Goal: Entertainment & Leisure: Consume media (video, audio)

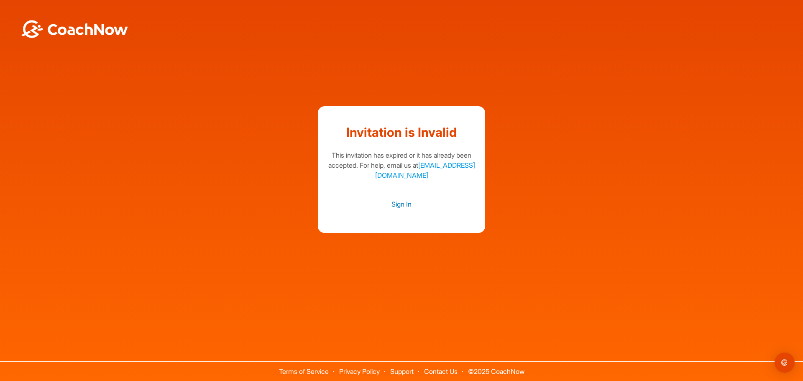
click at [405, 203] on link "Sign In" at bounding box center [401, 204] width 151 height 11
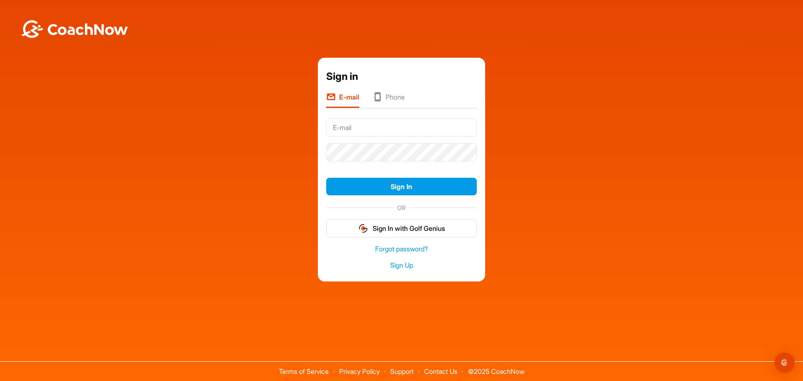
click at [358, 126] on input "text" at bounding box center [401, 127] width 151 height 18
type input "[EMAIL_ADDRESS][DOMAIN_NAME]"
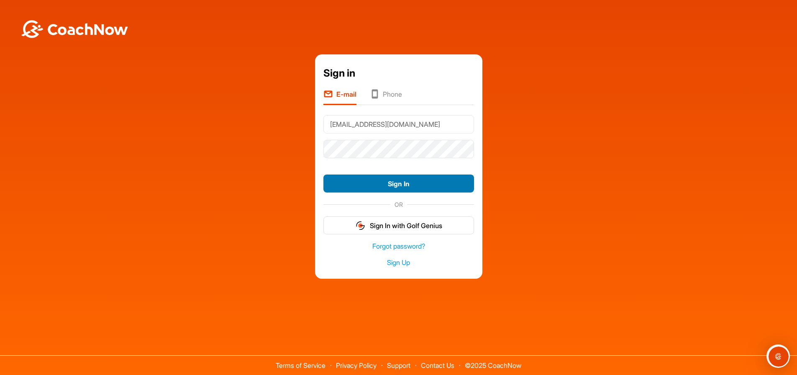
click at [405, 185] on button "Sign In" at bounding box center [398, 183] width 151 height 18
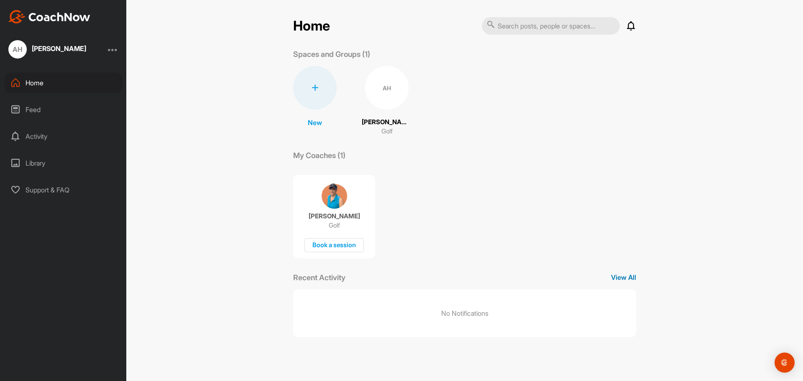
click at [623, 275] on p "View All" at bounding box center [623, 277] width 25 height 10
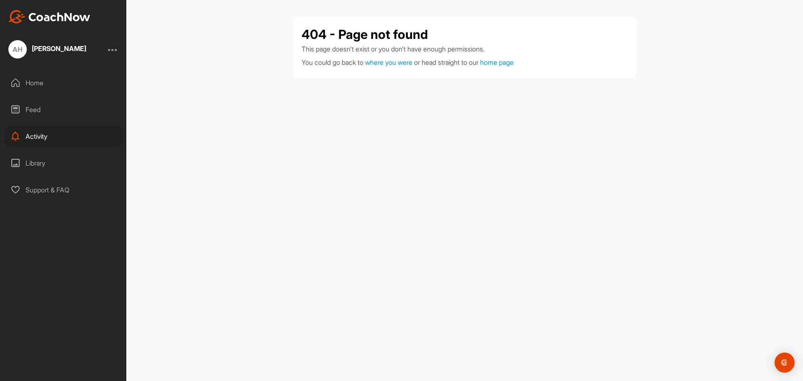
drag, startPoint x: 255, startPoint y: 226, endPoint x: 339, endPoint y: 204, distance: 87.1
click at [264, 225] on div "404 - Page not found This page doesn't exist or you don't have enough permissio…" at bounding box center [464, 190] width 677 height 381
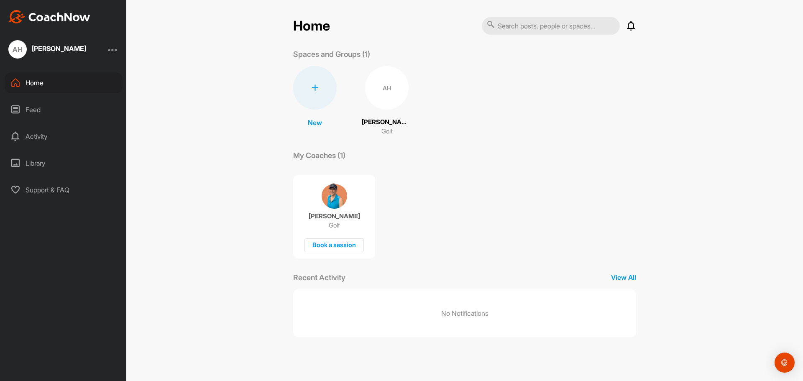
click at [398, 102] on div "AH" at bounding box center [387, 88] width 44 height 44
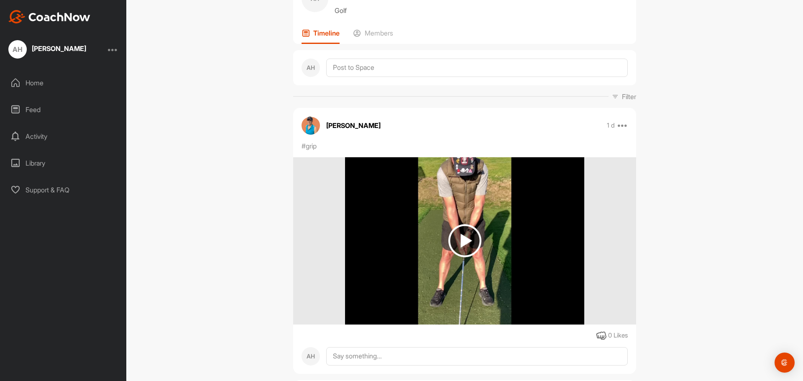
scroll to position [126, 0]
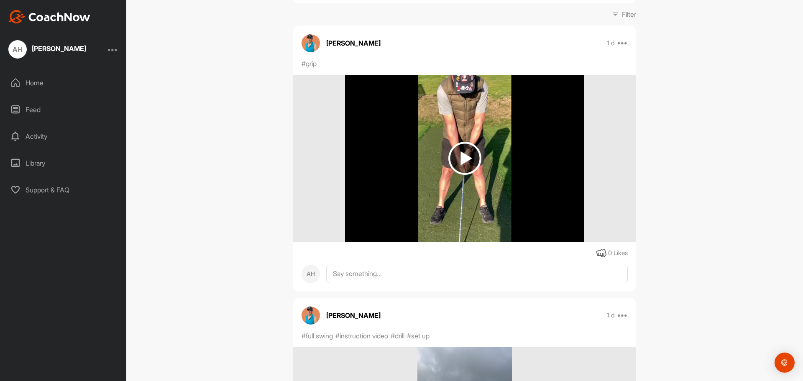
click at [457, 157] on img at bounding box center [465, 158] width 33 height 33
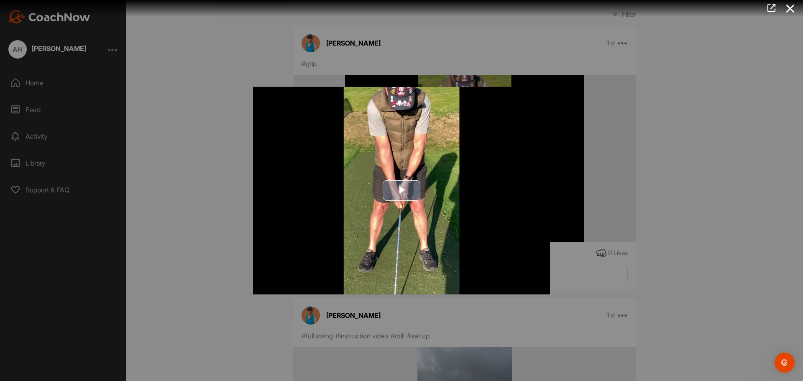
click at [402, 190] on span "Video Player" at bounding box center [402, 190] width 0 height 0
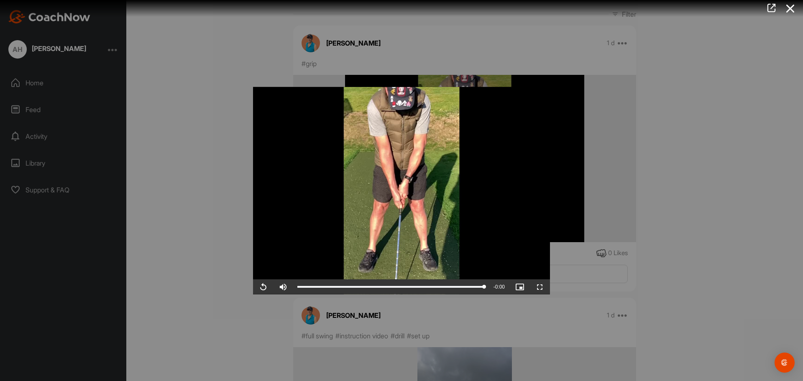
click at [471, 81] on div "Video Player is loading. Play Video Replay Skip Backward Skip Forward Mute Curr…" at bounding box center [402, 190] width 314 height 224
click at [216, 182] on div at bounding box center [401, 190] width 803 height 381
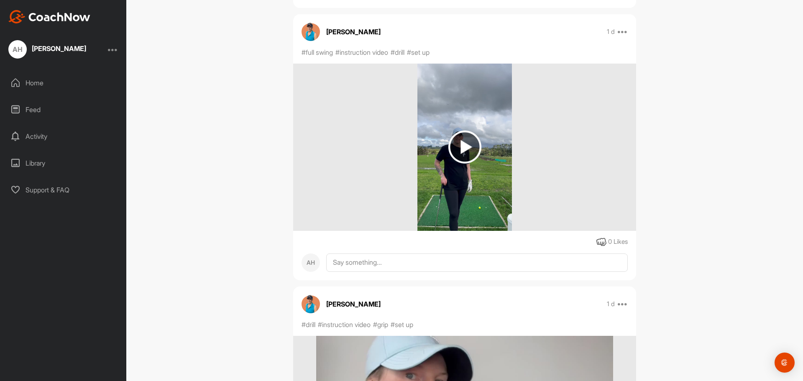
scroll to position [418, 0]
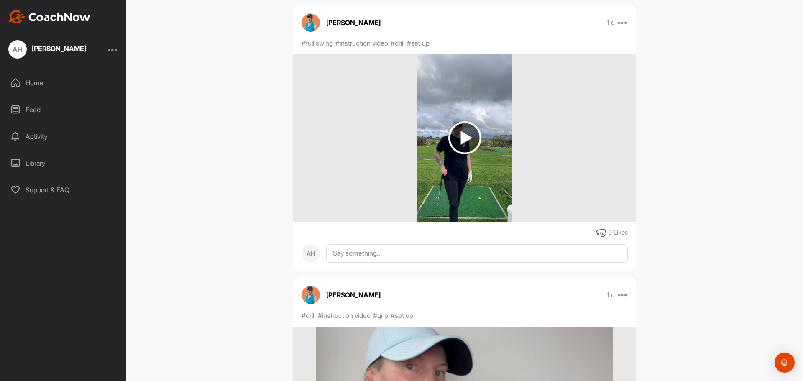
click at [459, 135] on img at bounding box center [465, 137] width 33 height 33
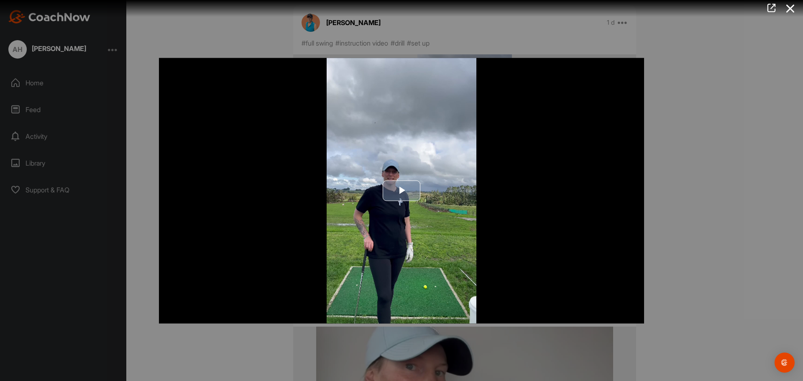
click at [402, 191] on span "Video Player" at bounding box center [402, 191] width 0 height 0
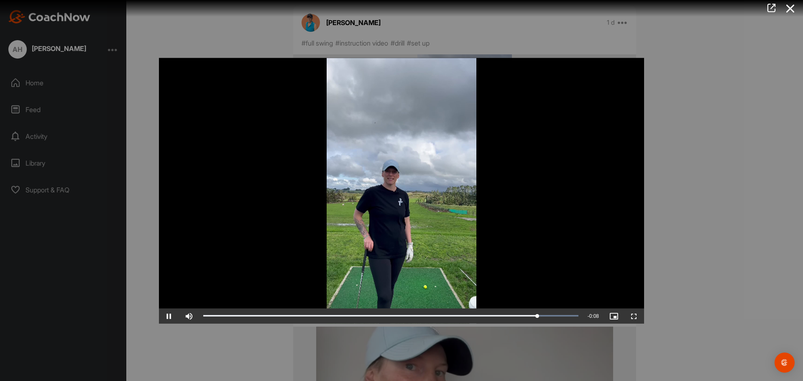
click at [752, 228] on div at bounding box center [401, 190] width 803 height 381
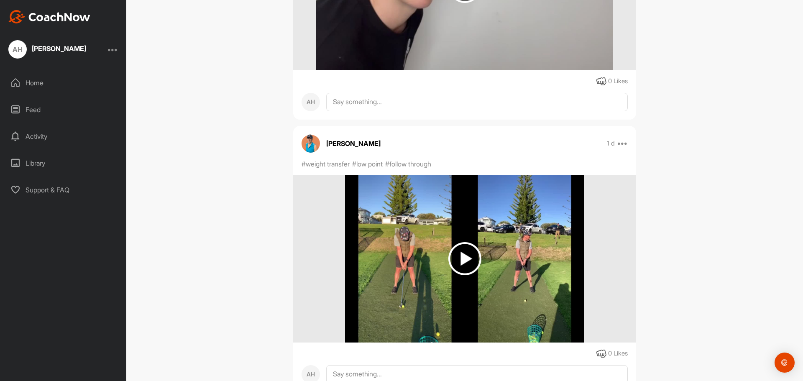
scroll to position [879, 0]
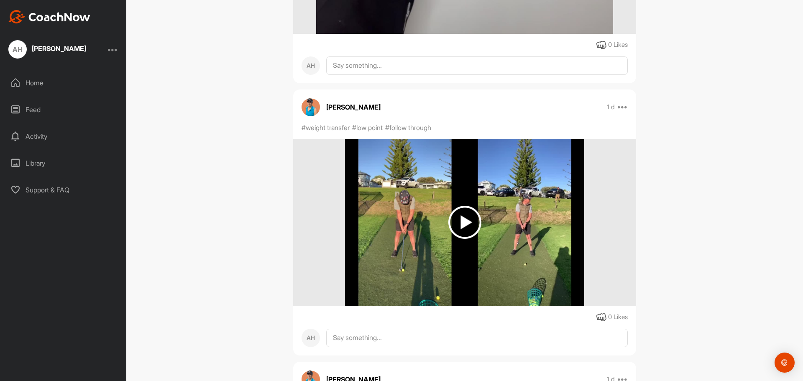
click at [464, 223] on img at bounding box center [465, 222] width 33 height 33
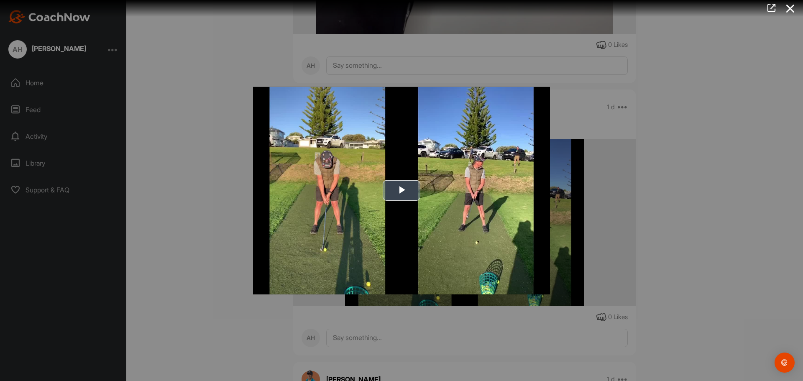
click at [402, 190] on span "Video Player" at bounding box center [402, 190] width 0 height 0
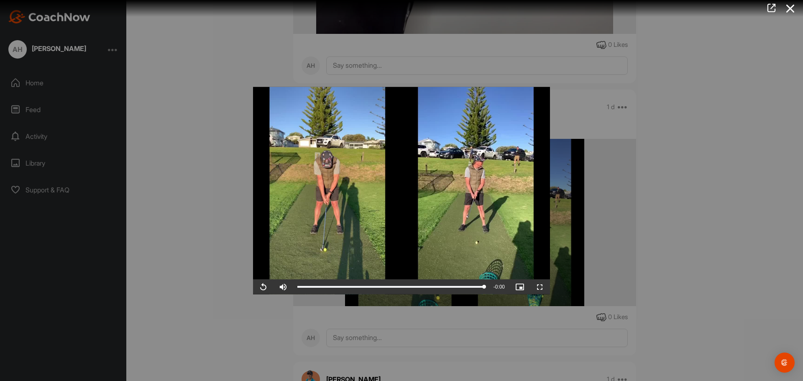
click at [203, 215] on div at bounding box center [401, 190] width 803 height 381
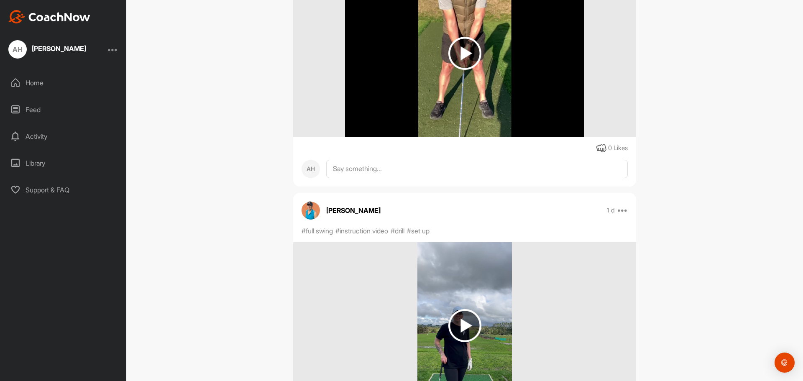
scroll to position [63, 0]
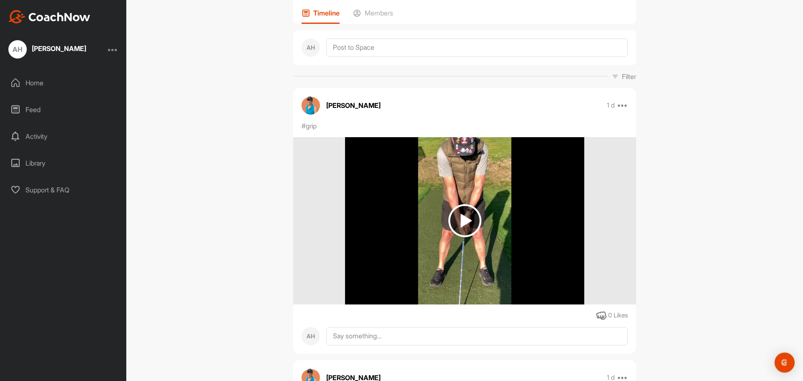
click at [464, 220] on img at bounding box center [465, 220] width 33 height 33
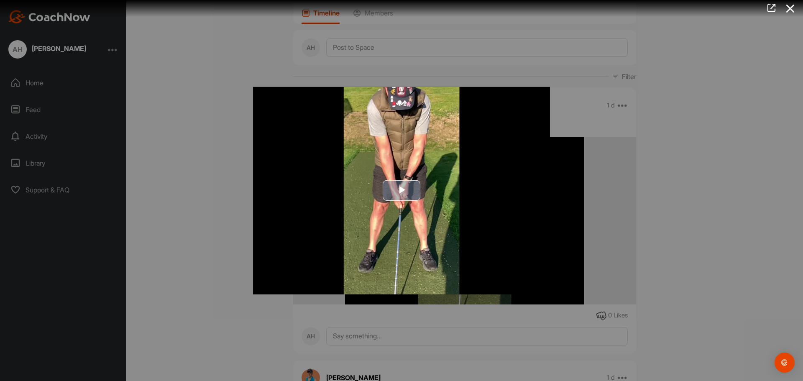
click at [402, 190] on span "Video Player" at bounding box center [402, 190] width 0 height 0
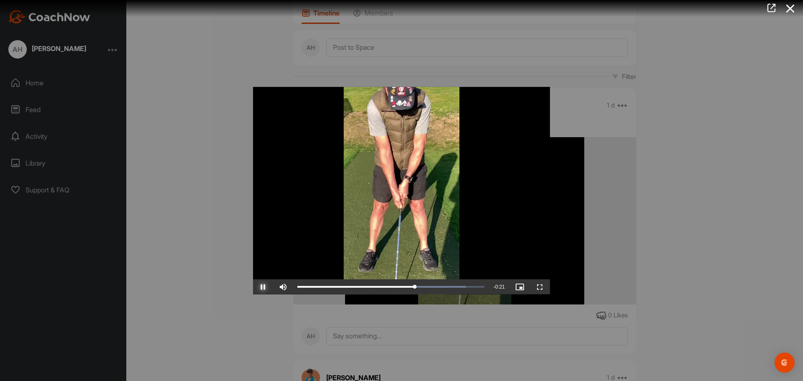
click at [262, 287] on span "Video Player" at bounding box center [263, 287] width 20 height 0
click at [402, 286] on div "Loaded : 90.13% 0:31 0:35" at bounding box center [390, 287] width 187 height 3
drag, startPoint x: 400, startPoint y: 286, endPoint x: 383, endPoint y: 289, distance: 17.8
click at [383, 288] on div "0:25" at bounding box center [340, 287] width 86 height 3
click at [259, 287] on span "Video Player" at bounding box center [263, 287] width 20 height 0
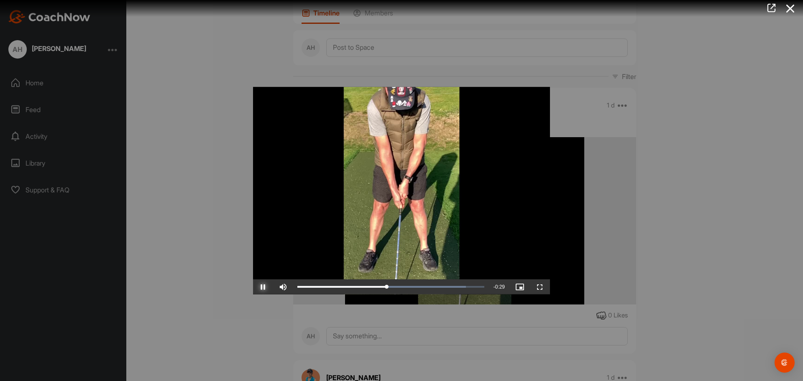
click at [264, 287] on span "Video Player" at bounding box center [263, 287] width 20 height 0
drag, startPoint x: 389, startPoint y: 286, endPoint x: 369, endPoint y: 287, distance: 19.3
click at [369, 287] on div "0:21" at bounding box center [333, 287] width 72 height 3
click at [261, 287] on span "Video Player" at bounding box center [263, 287] width 20 height 0
drag, startPoint x: 374, startPoint y: 287, endPoint x: 345, endPoint y: 284, distance: 29.9
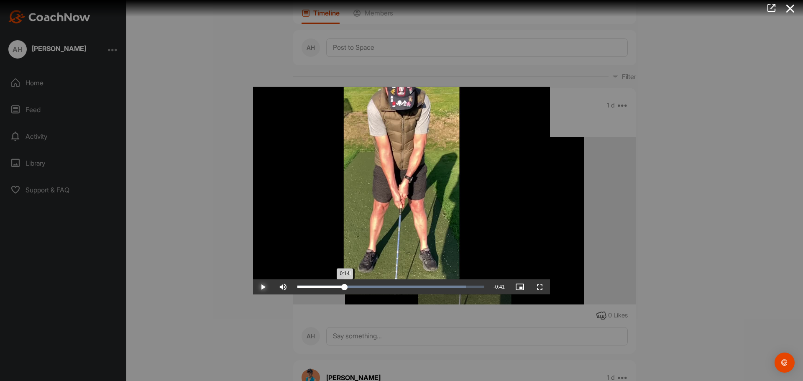
click at [345, 286] on div "0:14" at bounding box center [320, 287] width 47 height 3
click at [261, 287] on span "Video Player" at bounding box center [263, 287] width 20 height 0
click at [262, 287] on span "Video Player" at bounding box center [263, 287] width 20 height 0
click at [231, 169] on div at bounding box center [401, 190] width 803 height 381
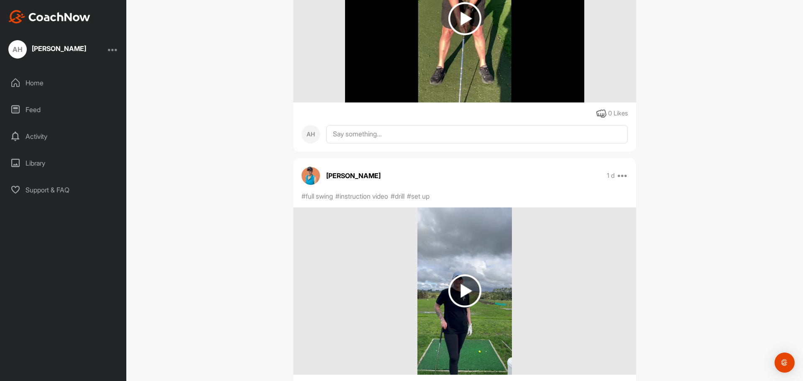
scroll to position [272, 0]
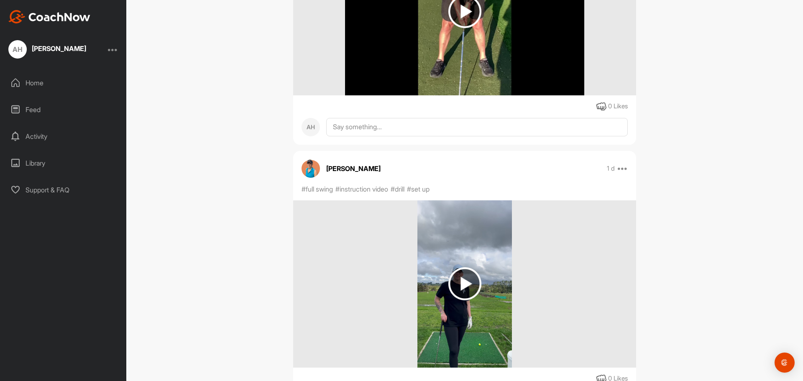
click at [465, 282] on img at bounding box center [465, 283] width 33 height 33
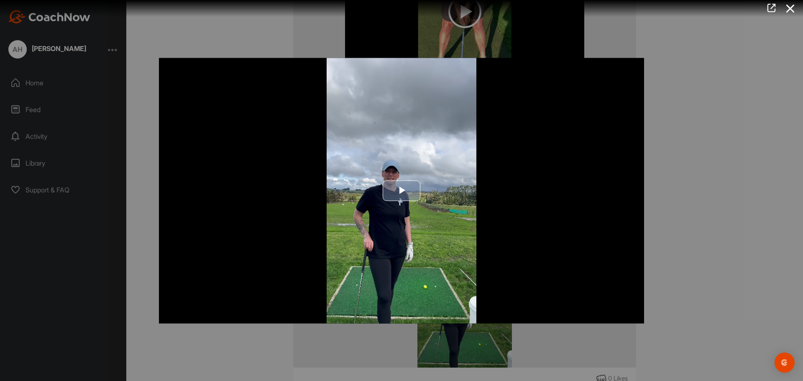
drag, startPoint x: 402, startPoint y: 189, endPoint x: 379, endPoint y: 195, distance: 24.3
click at [402, 191] on span "Video Player" at bounding box center [402, 191] width 0 height 0
